Goal: Task Accomplishment & Management: Complete application form

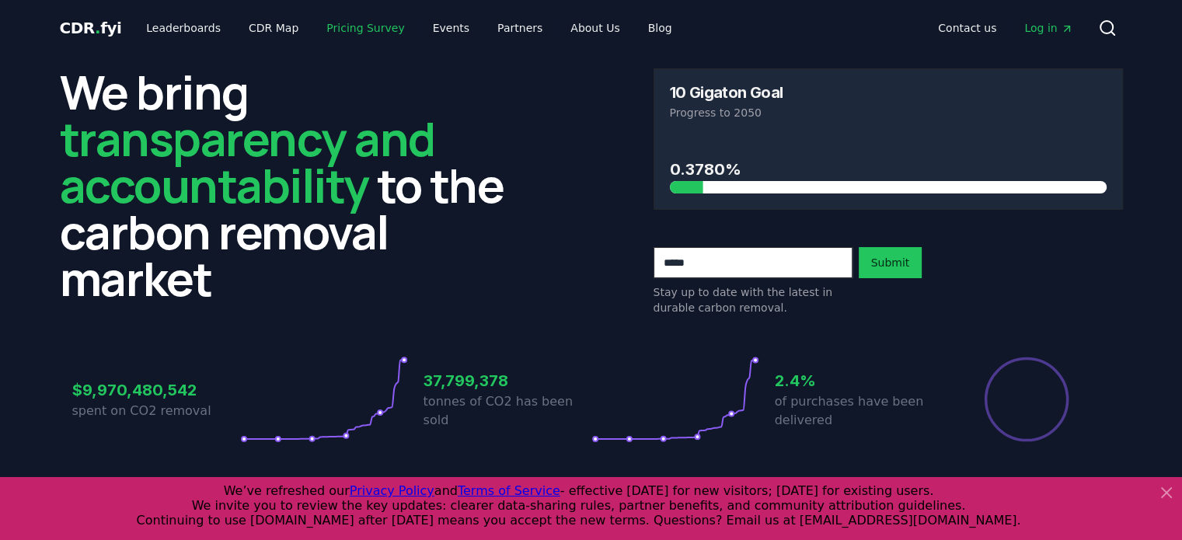
click at [336, 32] on link "Pricing Survey" at bounding box center [365, 28] width 103 height 28
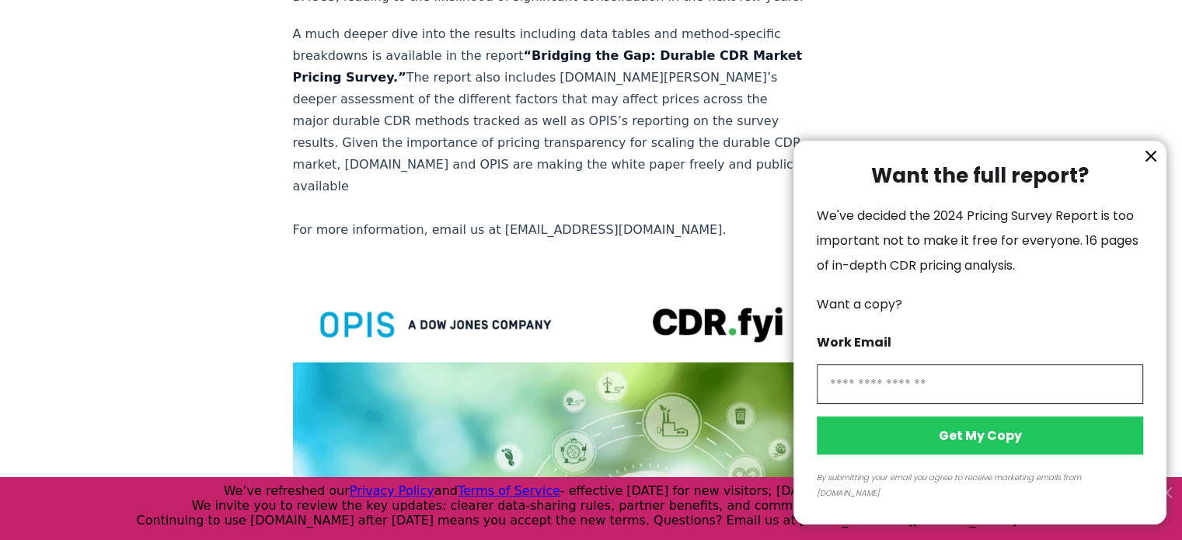
scroll to position [3187, 0]
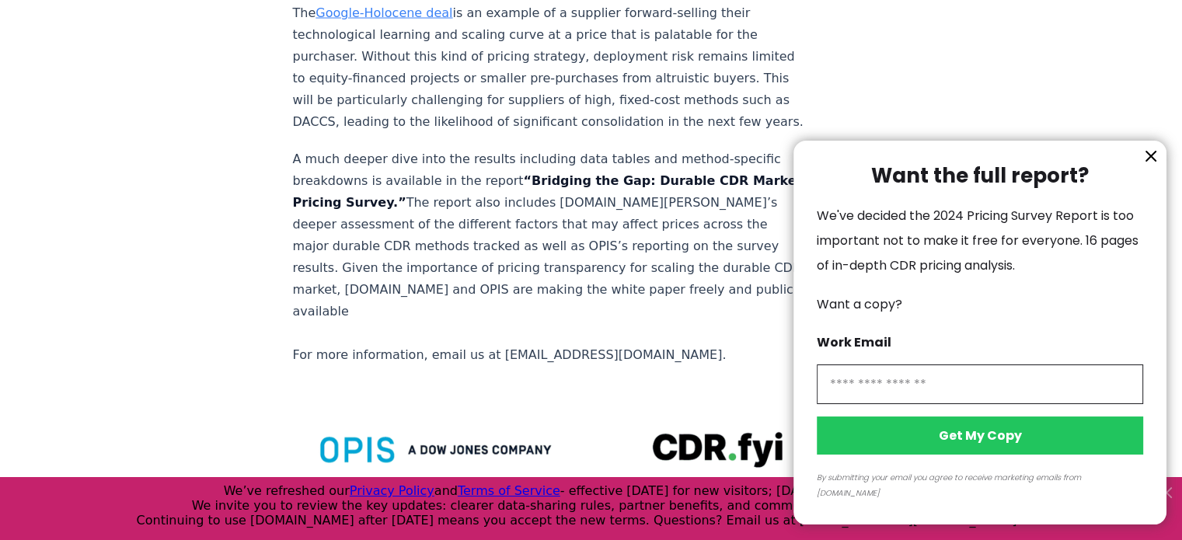
click at [1144, 166] on icon "information" at bounding box center [1151, 156] width 19 height 19
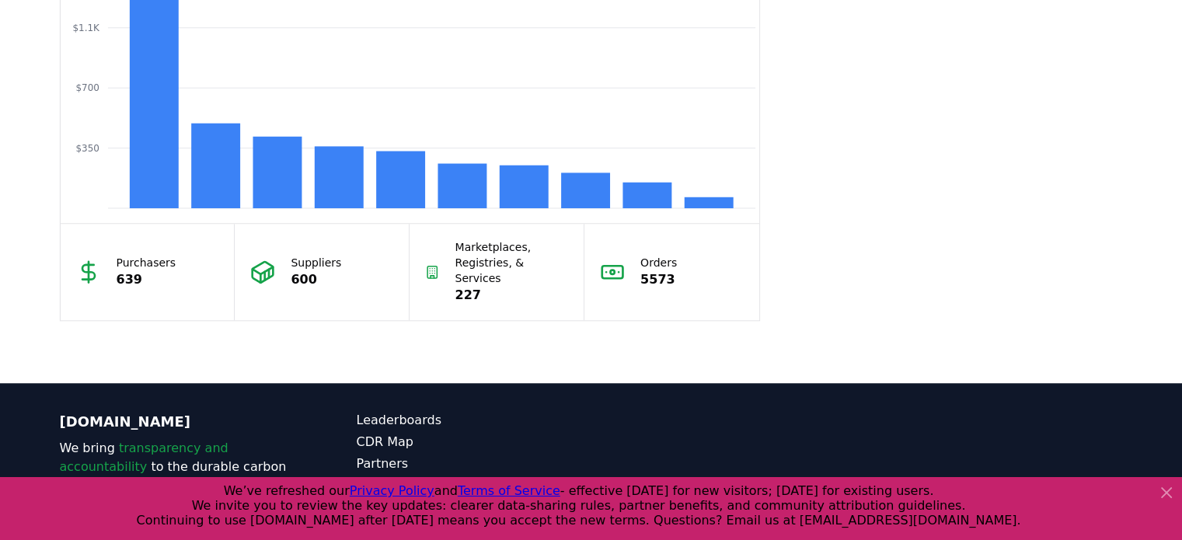
scroll to position [1478, 0]
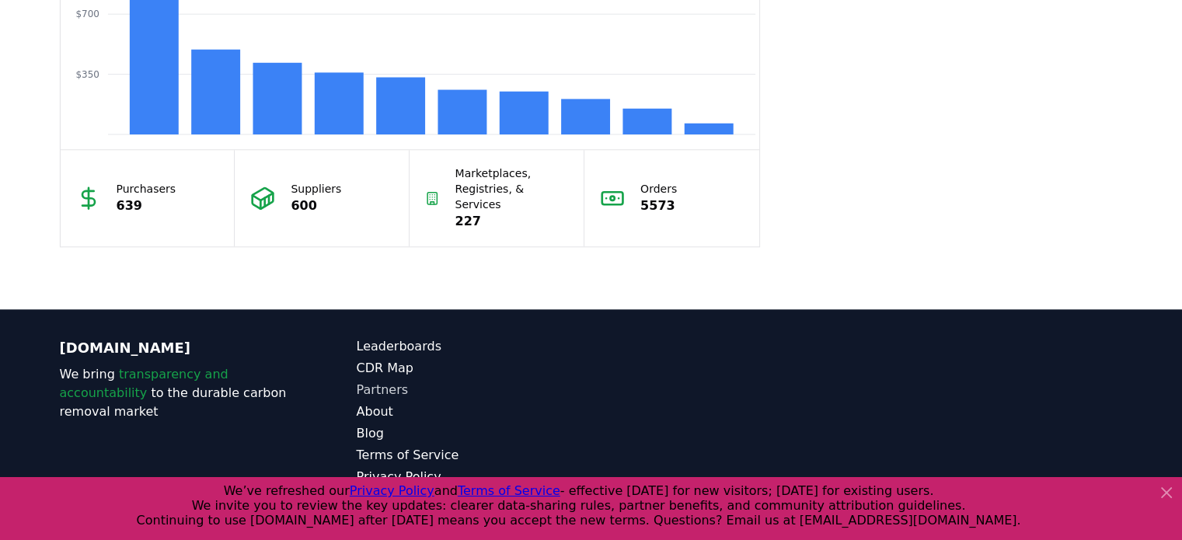
click at [375, 381] on link "Partners" at bounding box center [474, 390] width 235 height 19
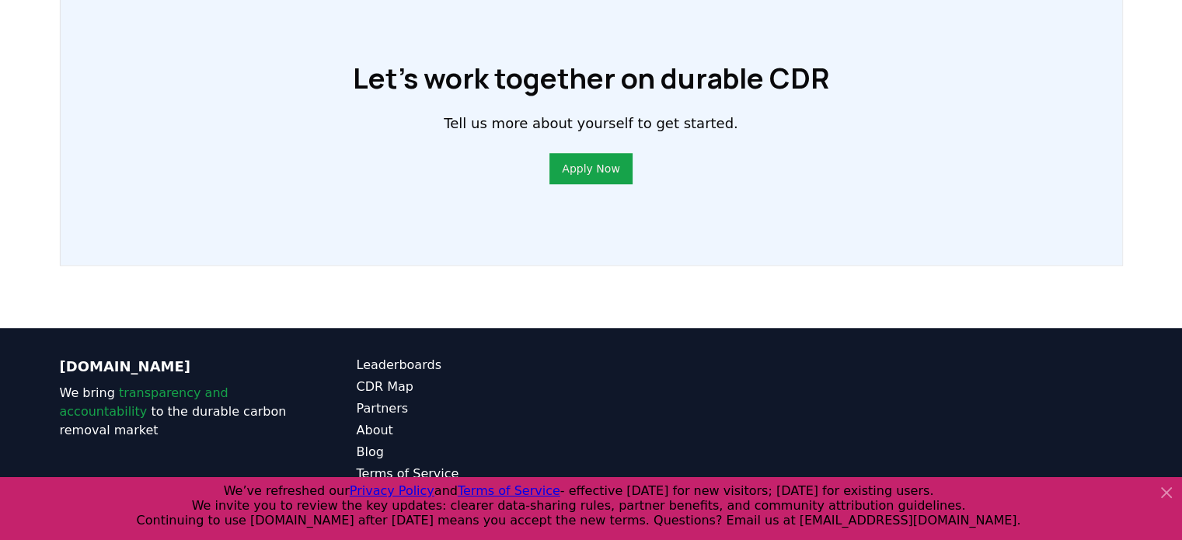
scroll to position [1258, 0]
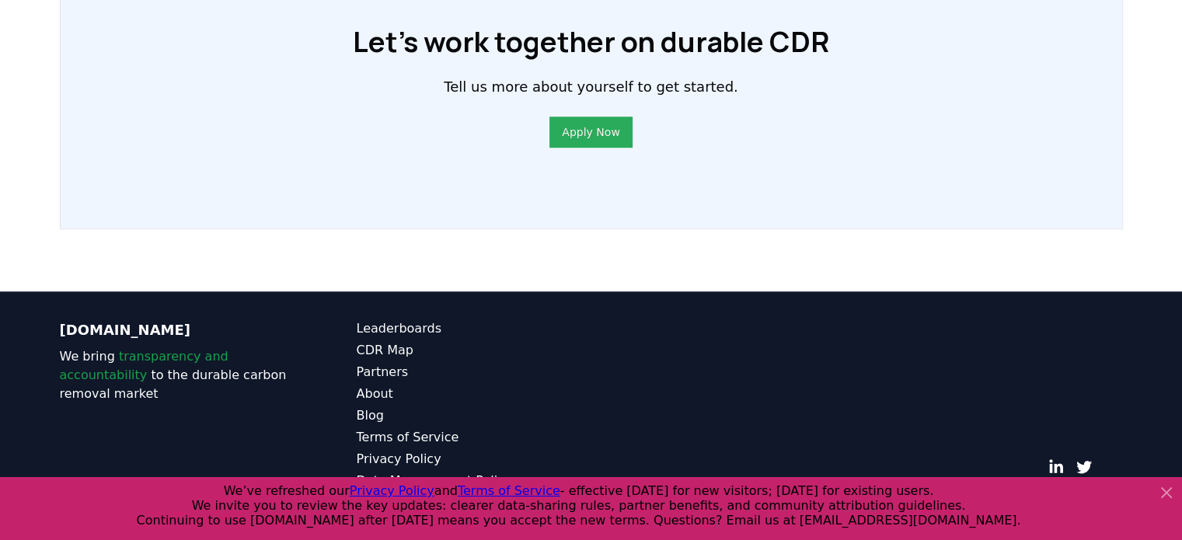
click at [578, 131] on link "Apply Now" at bounding box center [591, 132] width 58 height 16
